Goal: Check status: Check status

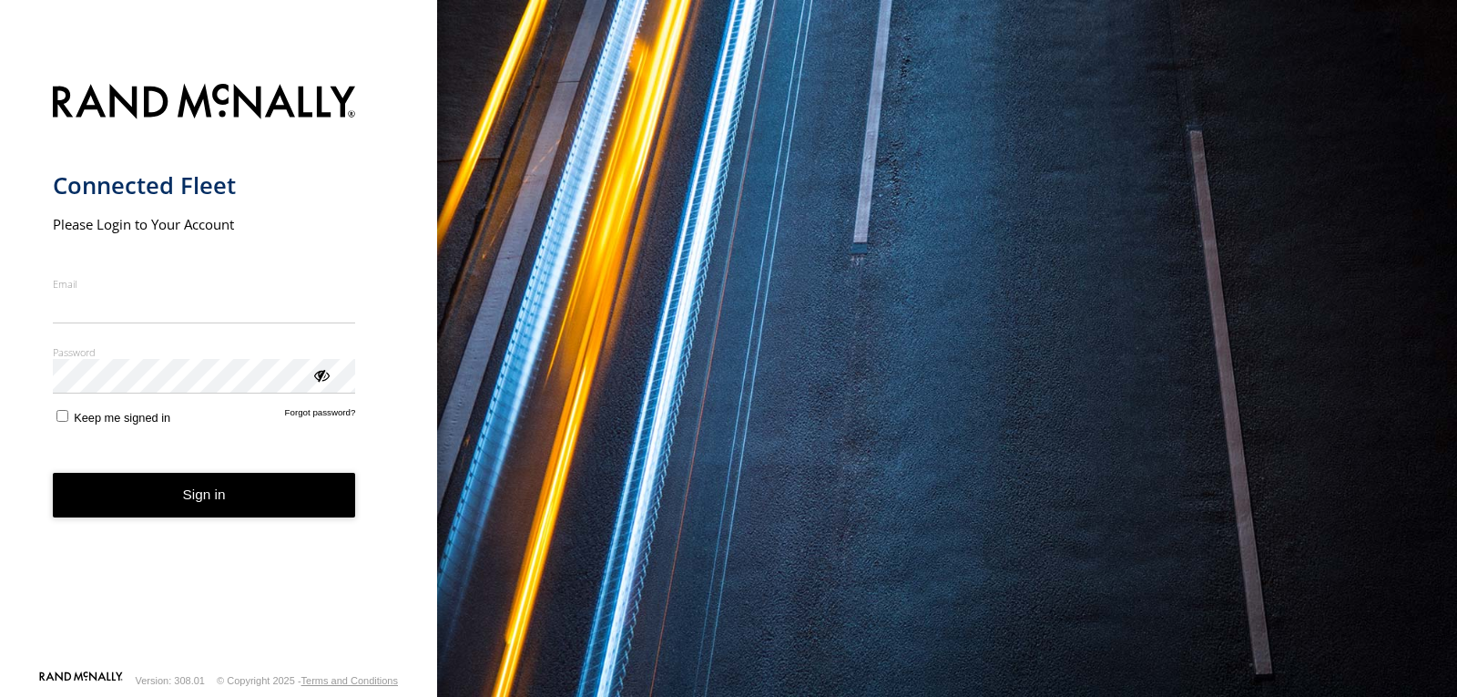
type input "**********"
click at [227, 511] on button "Sign in" at bounding box center [204, 495] width 303 height 45
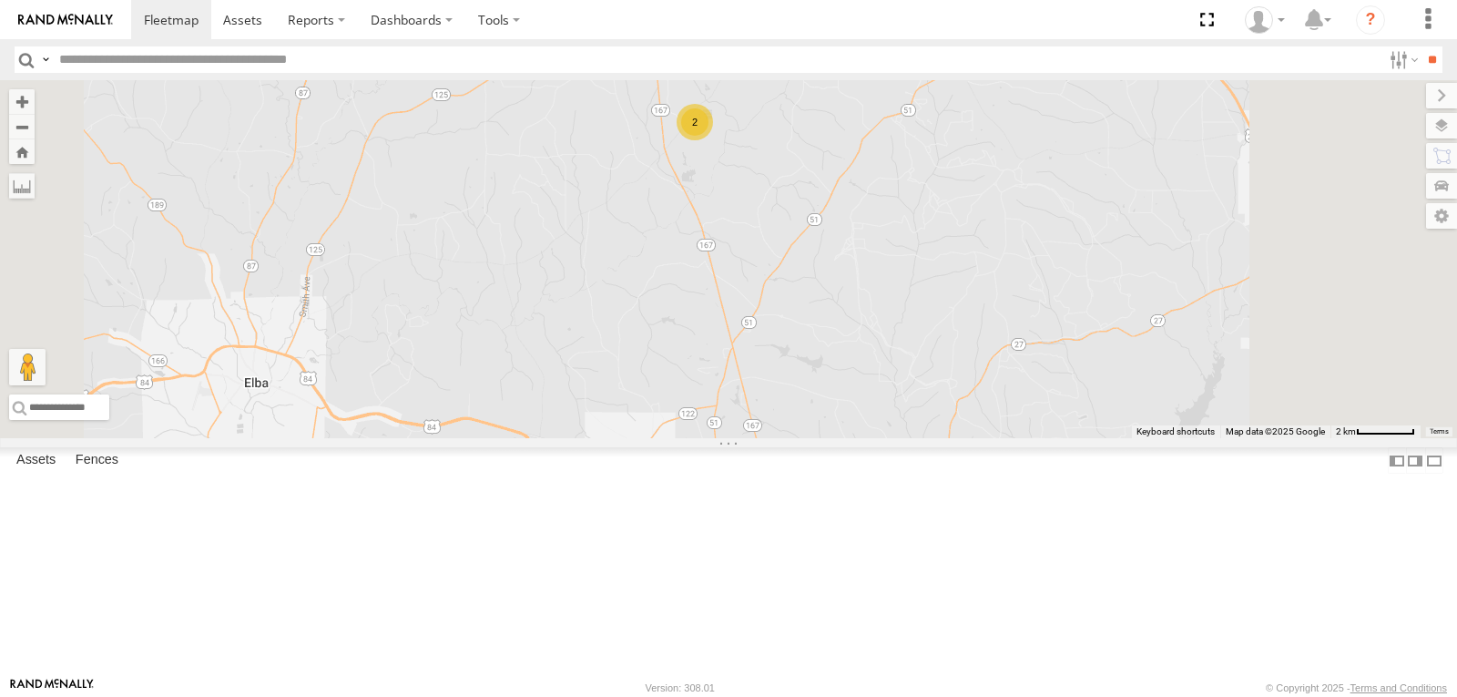
drag, startPoint x: 981, startPoint y: 228, endPoint x: 895, endPoint y: 402, distance: 194.7
click at [895, 402] on div "BAD TRACKER 213 207 215 203 1508 2" at bounding box center [728, 259] width 1457 height 358
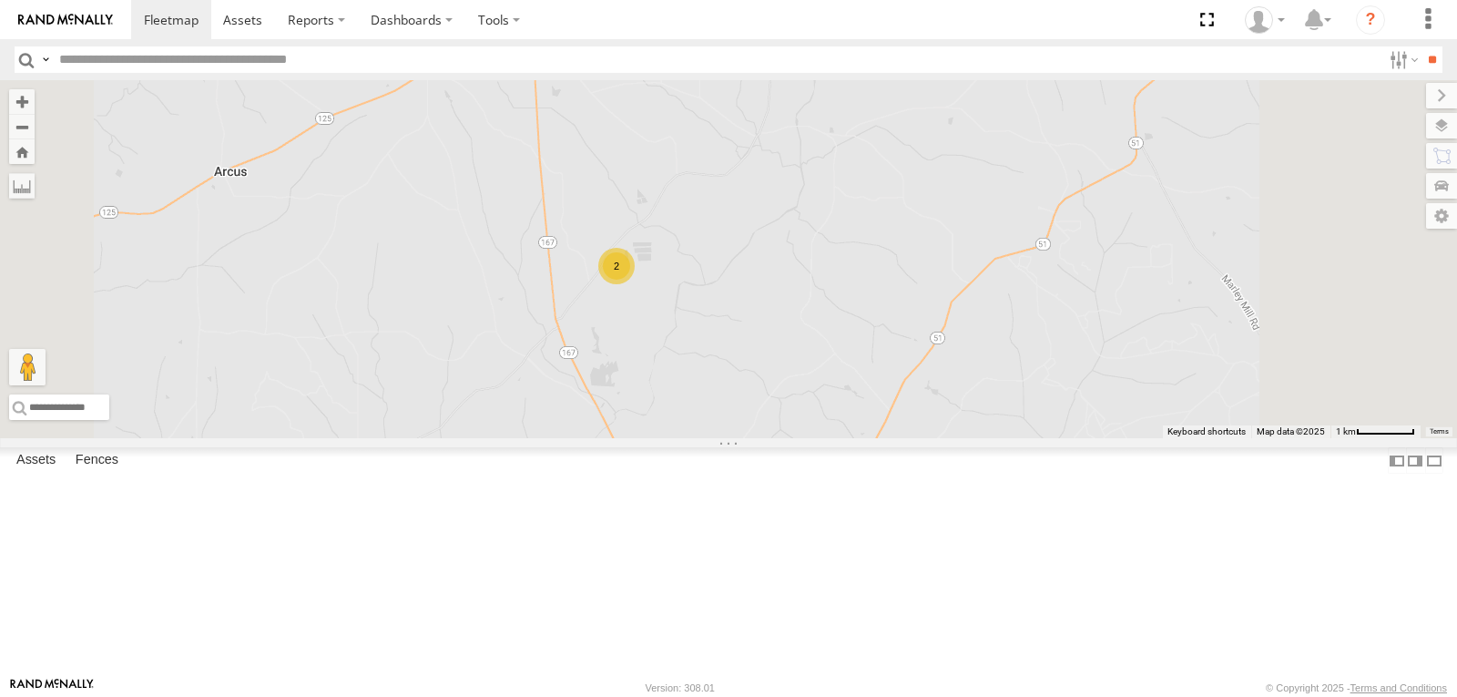
drag, startPoint x: 868, startPoint y: 326, endPoint x: 875, endPoint y: 433, distance: 107.7
click at [875, 433] on div "BAD TRACKER 213 207 215 203 1508 2" at bounding box center [728, 259] width 1457 height 358
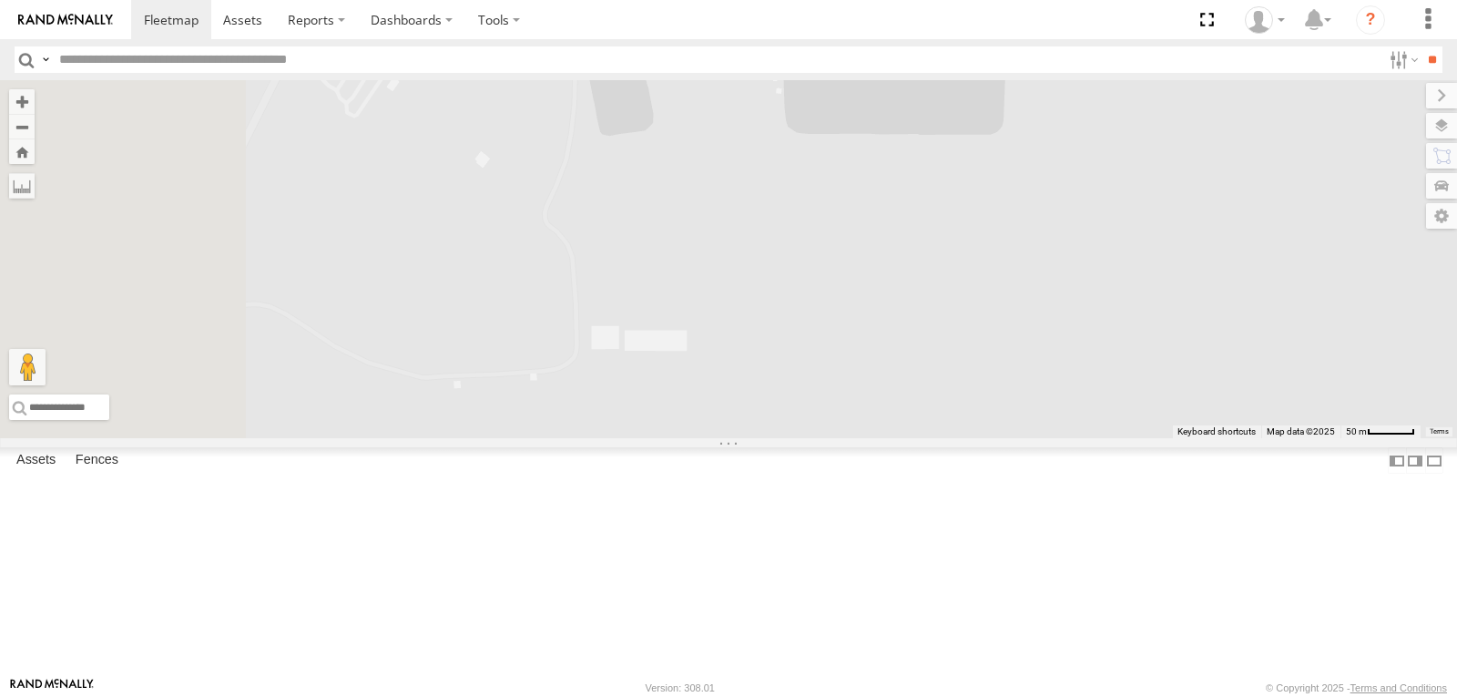
drag, startPoint x: 687, startPoint y: 294, endPoint x: 983, endPoint y: 359, distance: 302.0
click at [977, 359] on div "BAD TRACKER 213 207 215 203 1508" at bounding box center [728, 259] width 1457 height 358
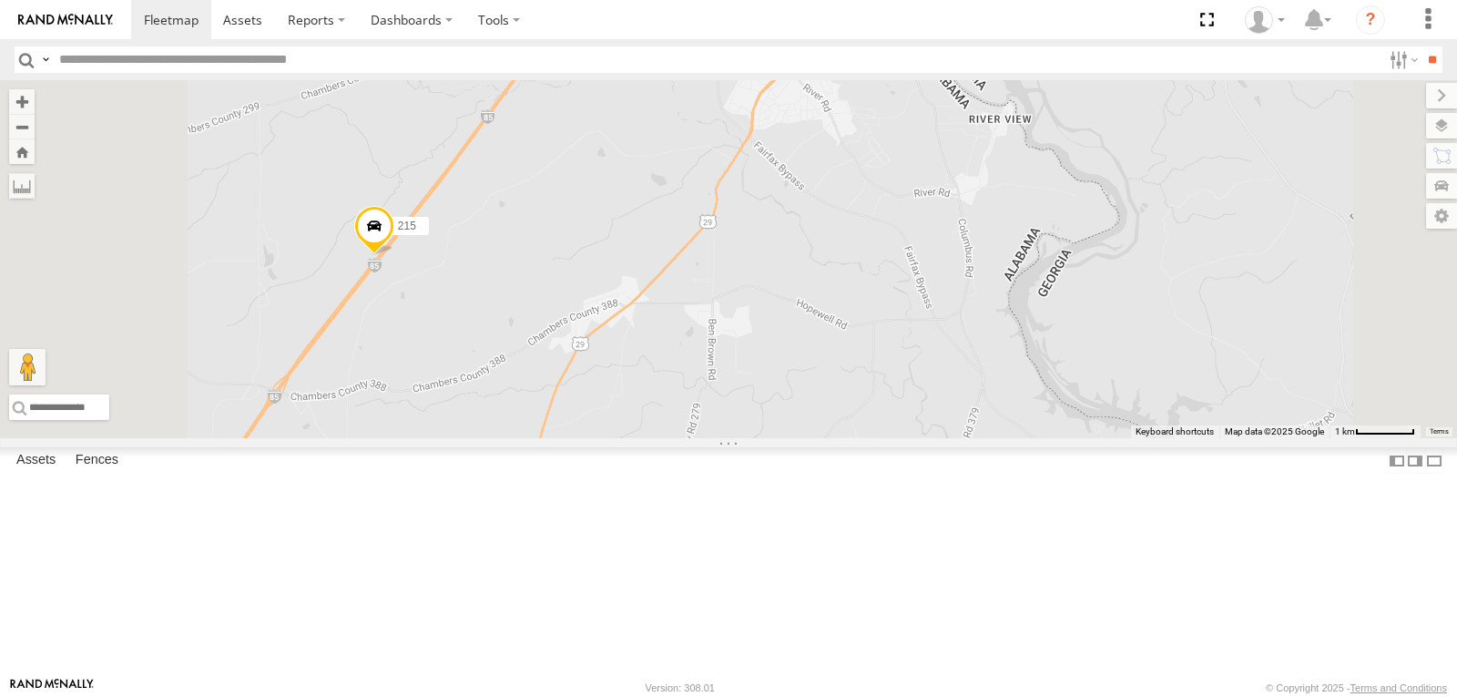
drag, startPoint x: 542, startPoint y: 257, endPoint x: 696, endPoint y: 388, distance: 202.2
click at [429, 235] on label "215" at bounding box center [406, 226] width 46 height 18
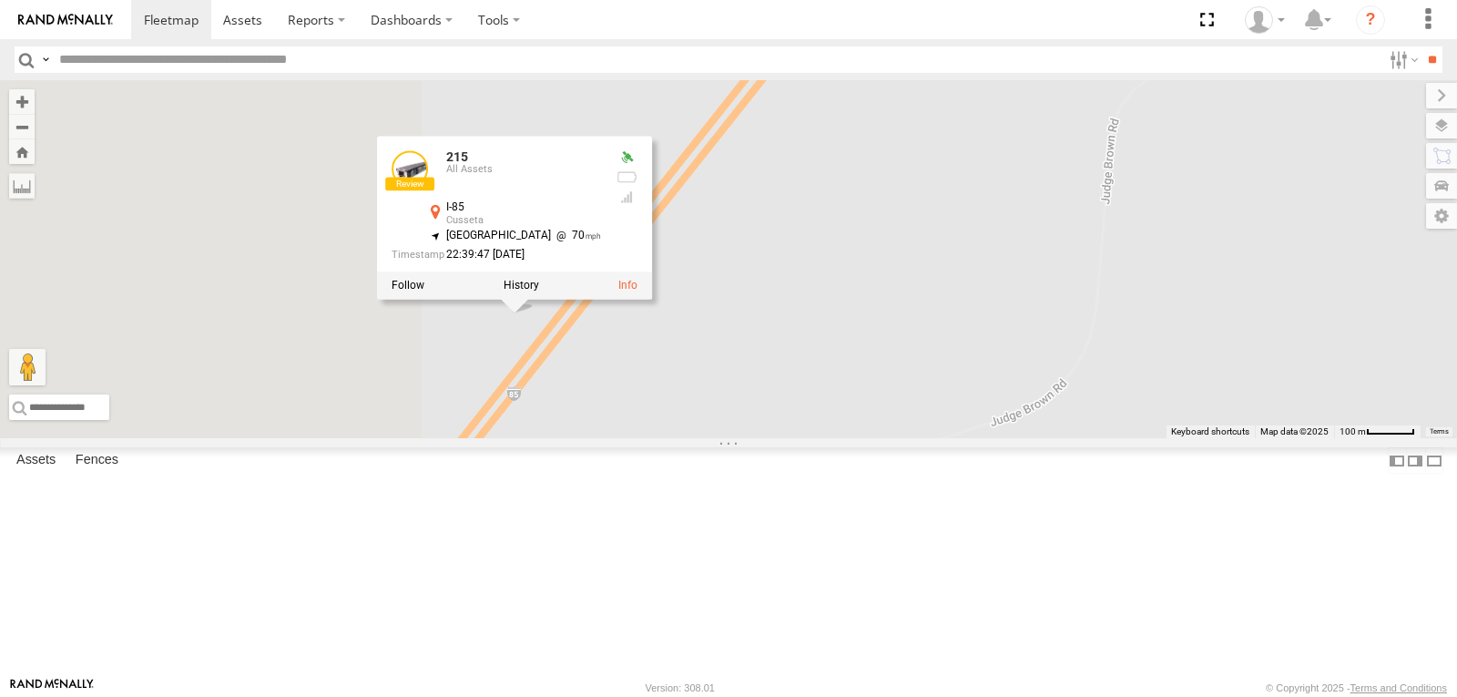
drag, startPoint x: 638, startPoint y: 435, endPoint x: 1041, endPoint y: 432, distance: 402.5
click at [1041, 432] on div "BAD TRACKER 213 207 215 203 1508 223 208 220 215 All Assets I-85 Cusseta 32.767…" at bounding box center [728, 259] width 1457 height 358
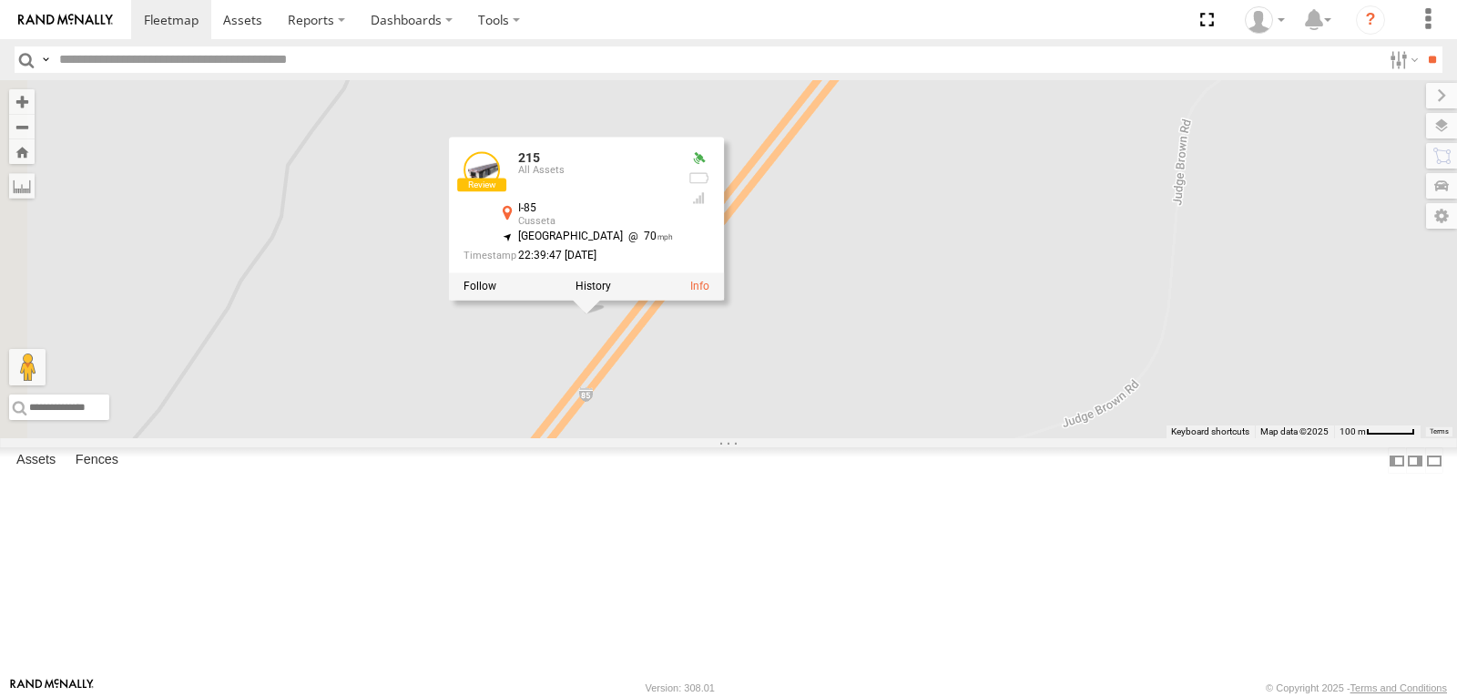
click at [1110, 404] on div "BAD TRACKER 213 207 215 203 1508 223 208 220 215 All Assets I-85 Cusseta 32.767…" at bounding box center [728, 259] width 1457 height 358
click at [1103, 404] on div "BAD TRACKER 213 207 215 203 1508 223 208 220 215 All Assets I-85 Cusseta 32.767…" at bounding box center [728, 259] width 1457 height 358
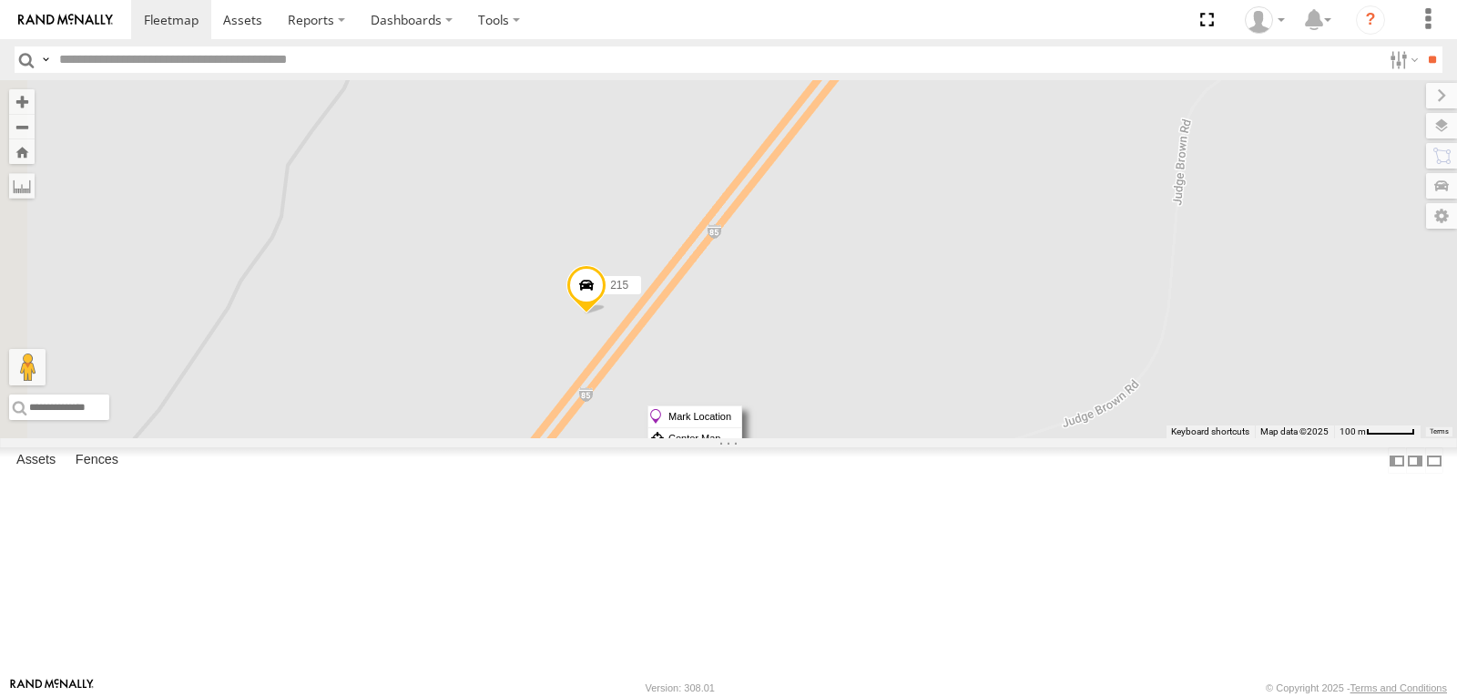
drag, startPoint x: 1103, startPoint y: 405, endPoint x: 1010, endPoint y: 426, distance: 95.2
click at [1010, 426] on div "BAD TRACKER 213 207 215 203 1508 223 208 220" at bounding box center [728, 259] width 1457 height 358
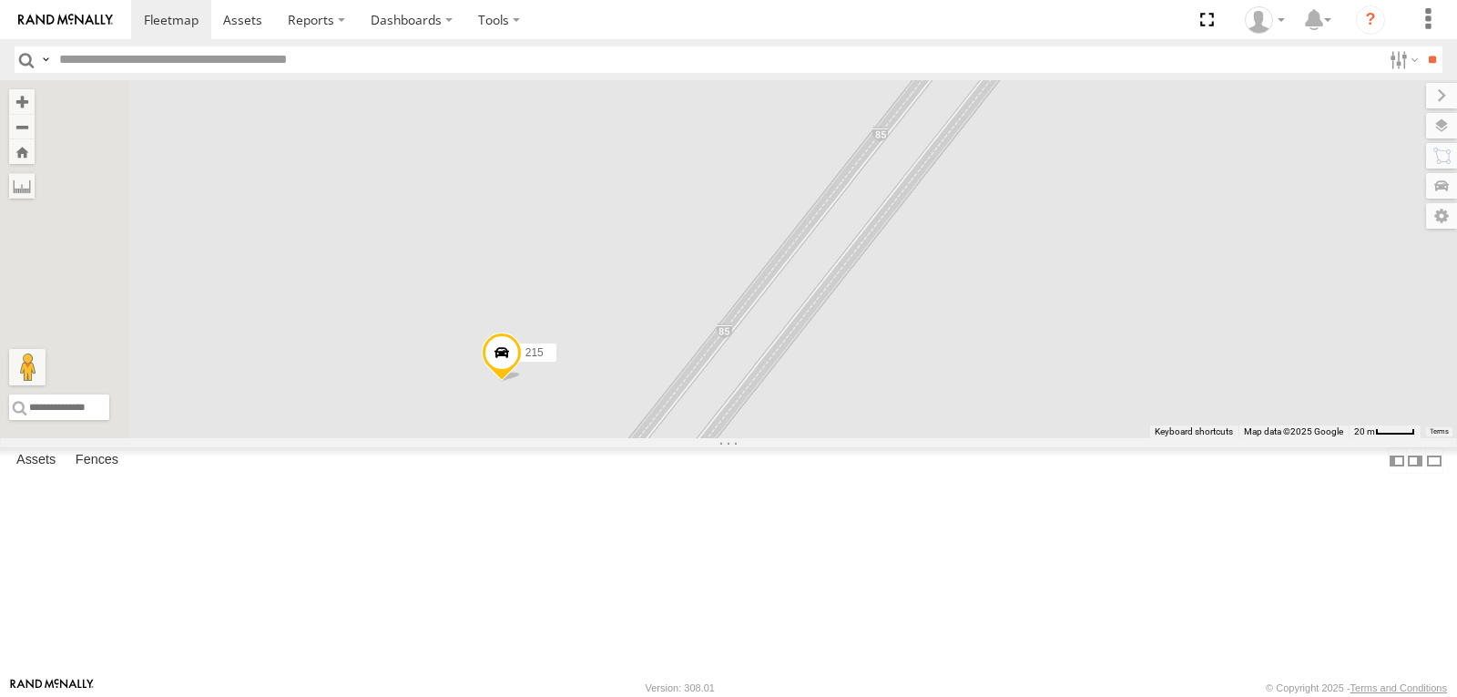
drag, startPoint x: 781, startPoint y: 402, endPoint x: 1190, endPoint y: 465, distance: 413.6
click at [1172, 438] on div "BAD TRACKER 213 207 215 203 1508 223 208 220" at bounding box center [728, 259] width 1457 height 358
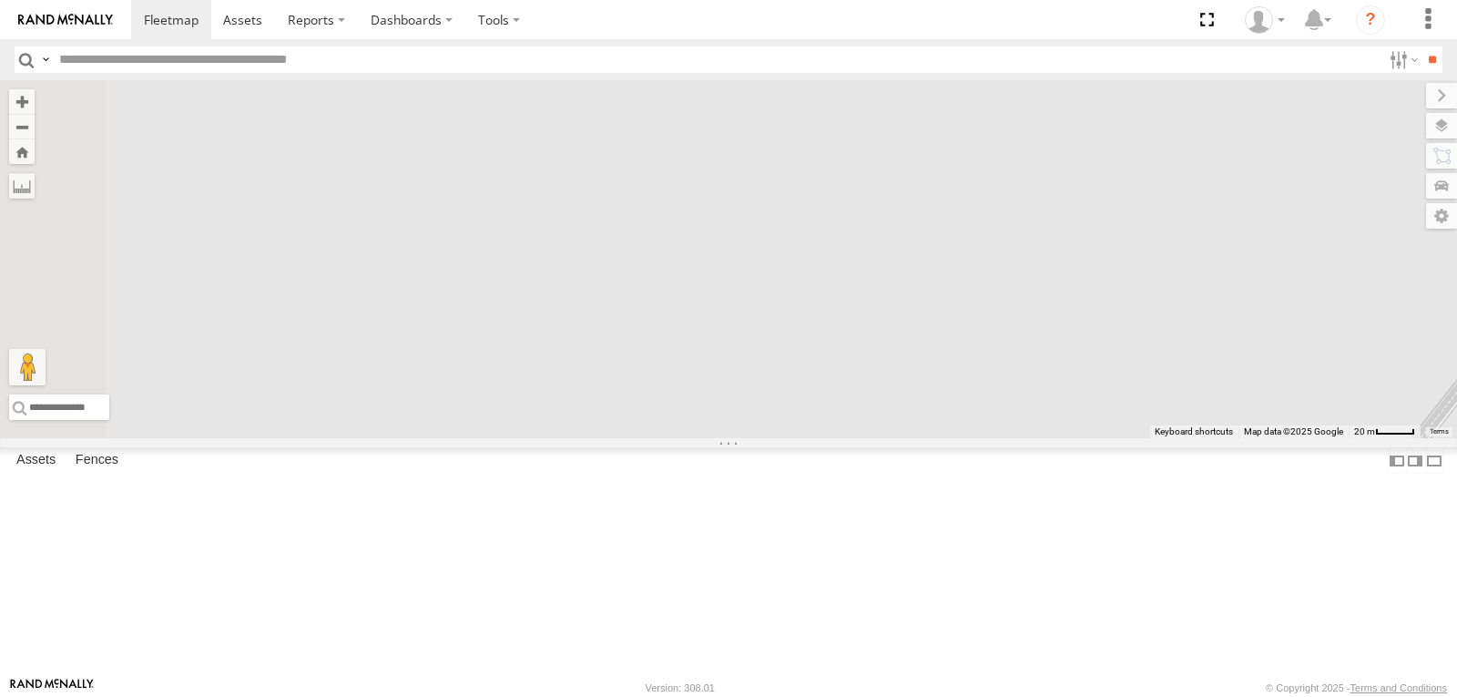
drag, startPoint x: 1245, startPoint y: 532, endPoint x: 1111, endPoint y: 459, distance: 152.4
click at [1116, 438] on div "BAD TRACKER 213 207 215 203 1508 223 208 220" at bounding box center [728, 259] width 1457 height 358
drag, startPoint x: 1186, startPoint y: 485, endPoint x: 969, endPoint y: 231, distance: 334.5
click at [983, 241] on div "BAD TRACKER 213 207 215 203 1508 223 208 220" at bounding box center [728, 259] width 1457 height 358
